Goal: Task Accomplishment & Management: Manage account settings

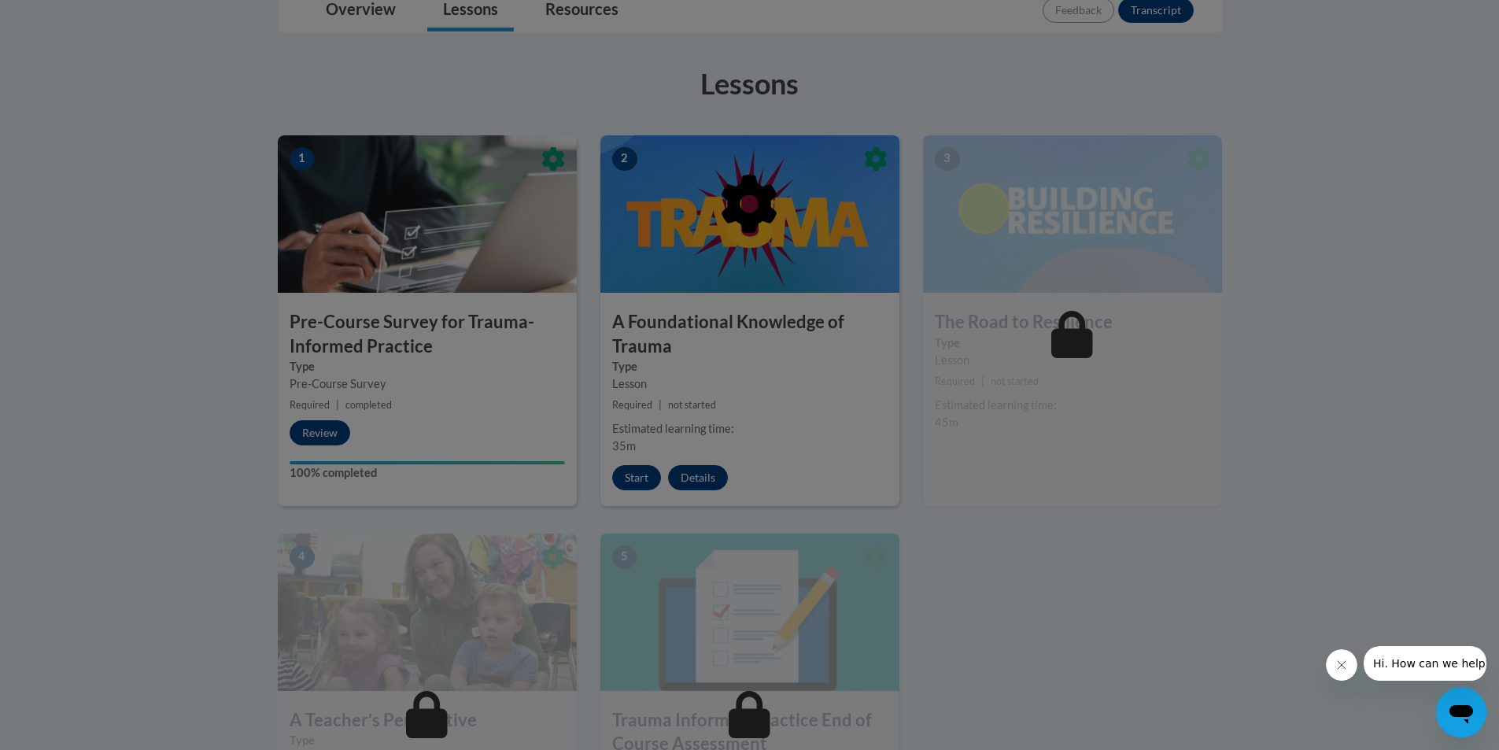
scroll to position [382, 0]
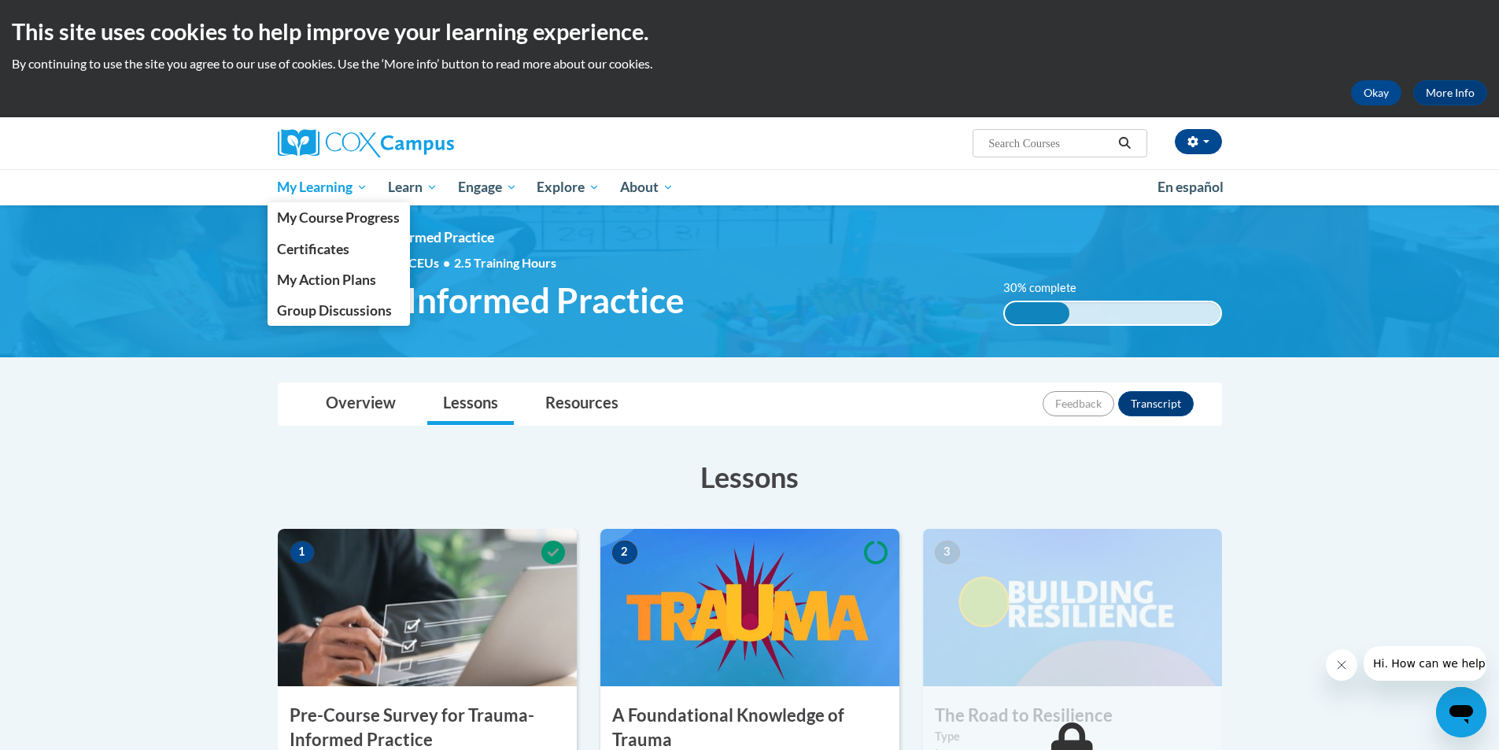
click at [373, 192] on link "My Learning" at bounding box center [323, 187] width 111 height 36
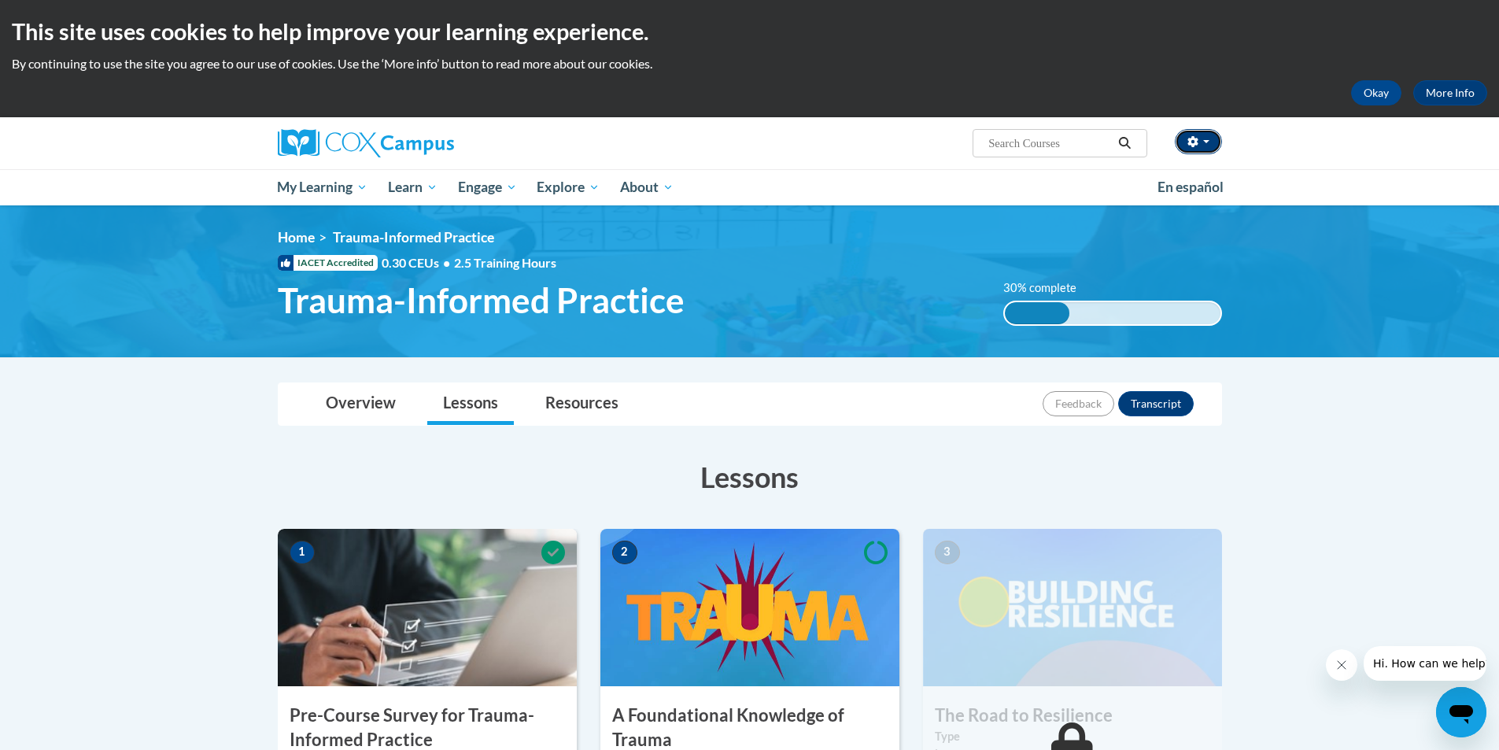
click at [1203, 140] on span "button" at bounding box center [1206, 141] width 6 height 3
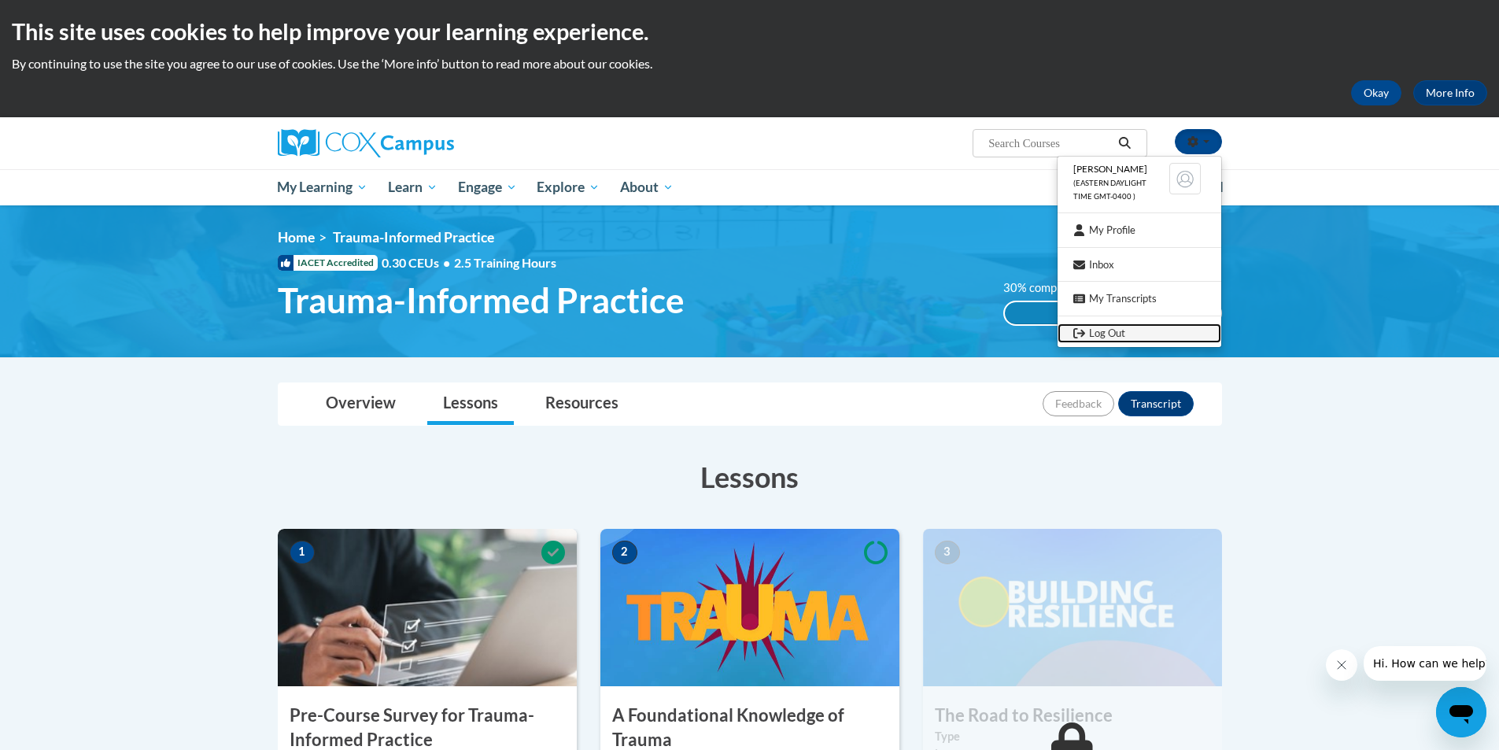
click at [1129, 334] on link "Log Out" at bounding box center [1140, 333] width 164 height 20
